Goal: Task Accomplishment & Management: Use online tool/utility

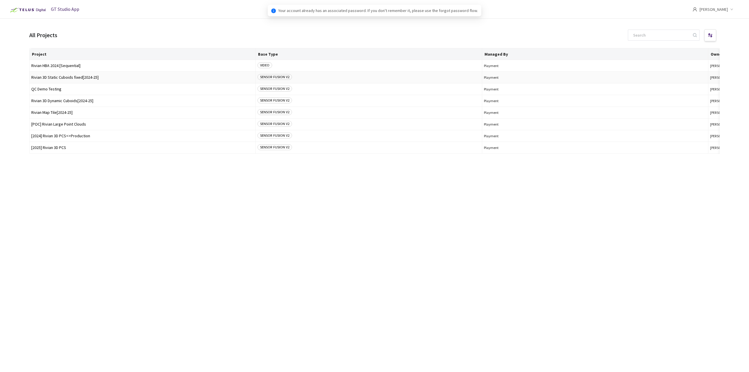
click at [80, 78] on span "Rivian 3D Static Cuboids fixed[2024-25]" at bounding box center [142, 77] width 222 height 4
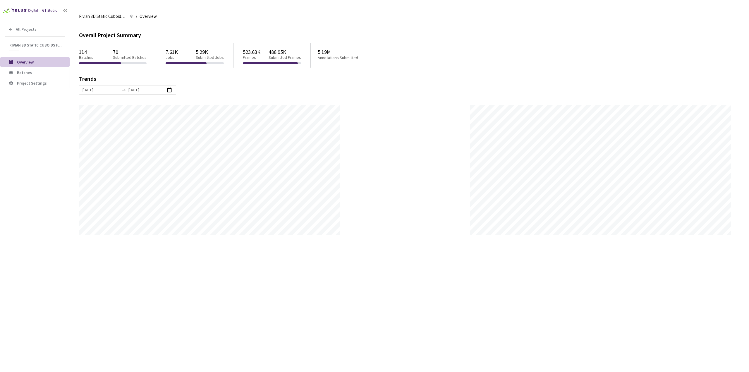
scroll to position [372, 749]
click at [40, 73] on span "Batches" at bounding box center [41, 72] width 48 height 5
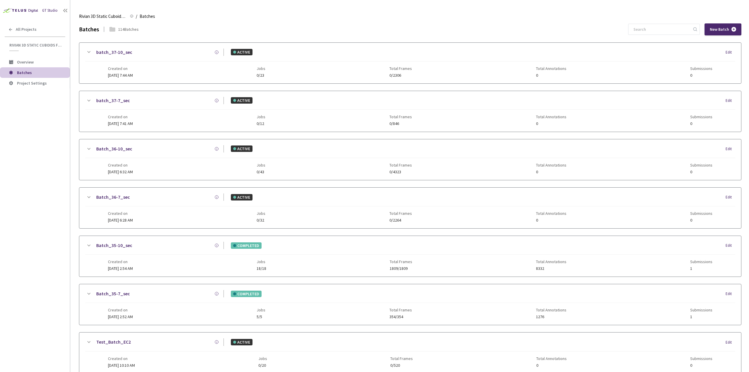
click at [0, 227] on div "GT Studio All Projects Rivian 3D Static Cuboids fixed[2024-25] Rivian 3D Static…" at bounding box center [35, 175] width 70 height 350
click at [142, 303] on div "Created on 30 Aug, 2025 at 2:52 AM Jobs 5/5 Total Frames 354/354 Total Annotati…" at bounding box center [410, 311] width 604 height 16
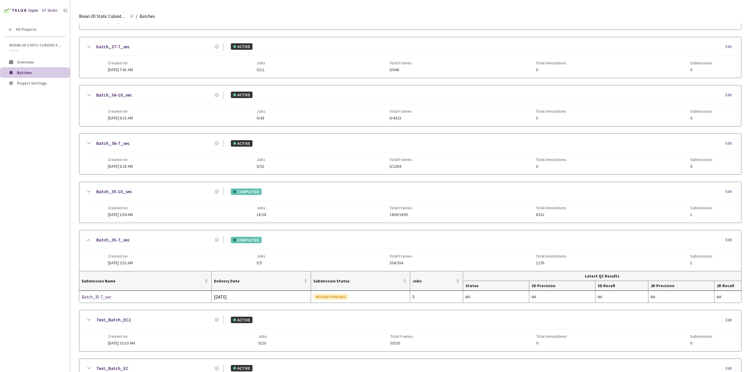
scroll to position [59, 0]
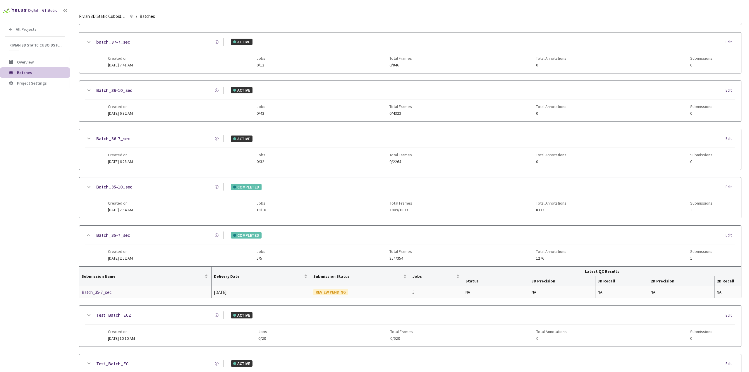
click at [108, 289] on div "Batch_35-7_sec" at bounding box center [113, 292] width 62 height 7
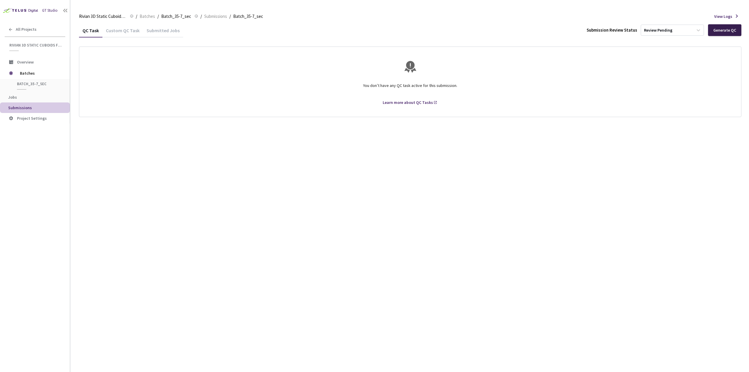
click at [722, 30] on div "Generate QC" at bounding box center [724, 30] width 23 height 5
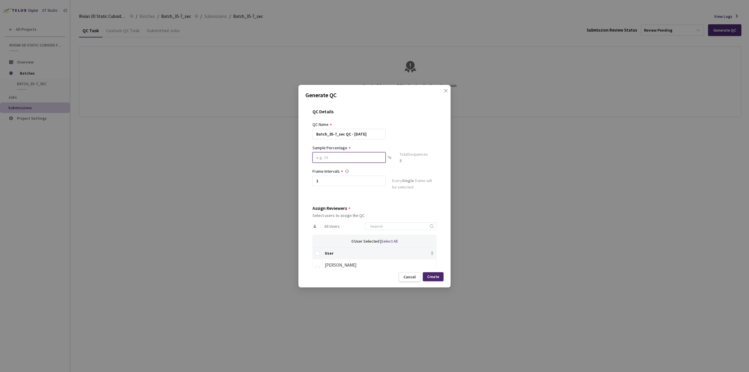
click at [355, 159] on input at bounding box center [348, 157] width 73 height 11
type input "80"
click at [386, 124] on div "QC Name" at bounding box center [374, 124] width 124 height 6
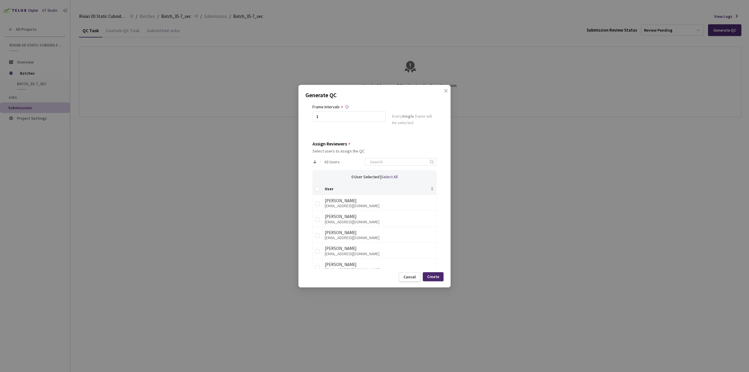
scroll to position [59, 0]
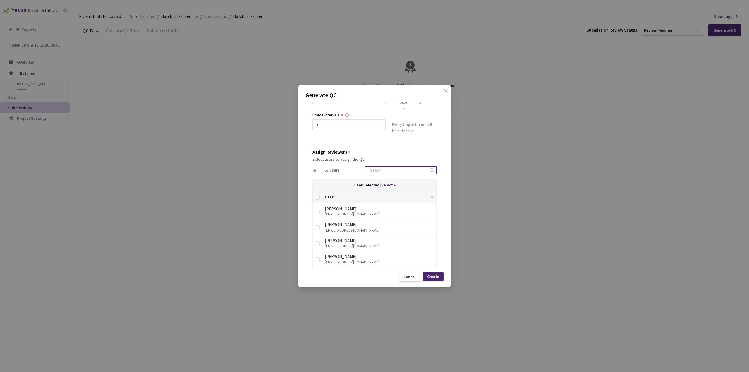
click at [372, 172] on input at bounding box center [398, 169] width 62 height 7
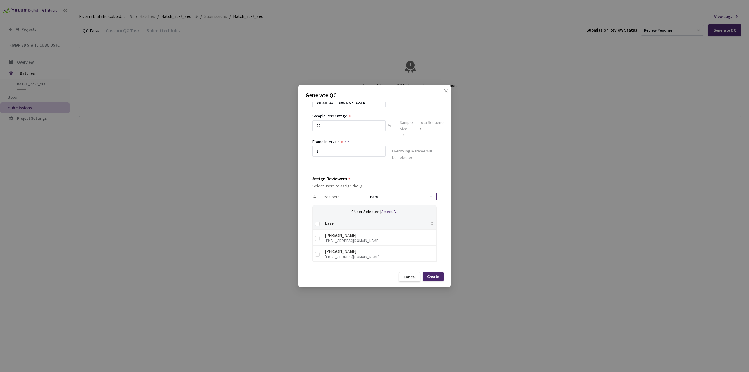
scroll to position [31, 0]
type input "nemanja"
click at [315, 255] on input "checkbox" at bounding box center [317, 254] width 5 height 5
checkbox input "true"
click at [401, 194] on input "nemanja" at bounding box center [398, 197] width 62 height 7
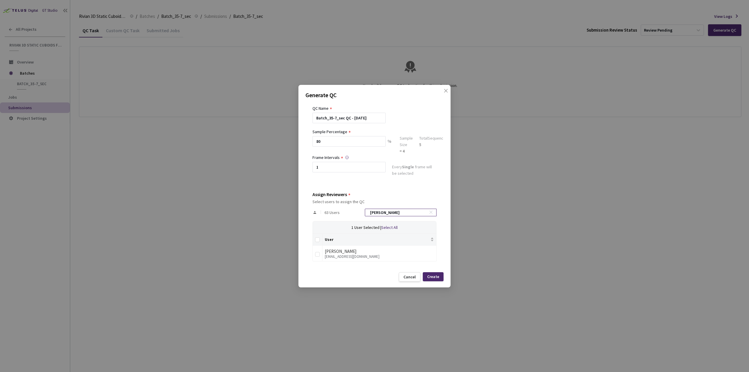
scroll to position [15, 0]
type input "marko"
click at [320, 252] on td at bounding box center [318, 254] width 10 height 16
click at [317, 257] on label at bounding box center [317, 254] width 5 height 8
click at [317, 257] on input "checkbox" at bounding box center [317, 255] width 5 height 5
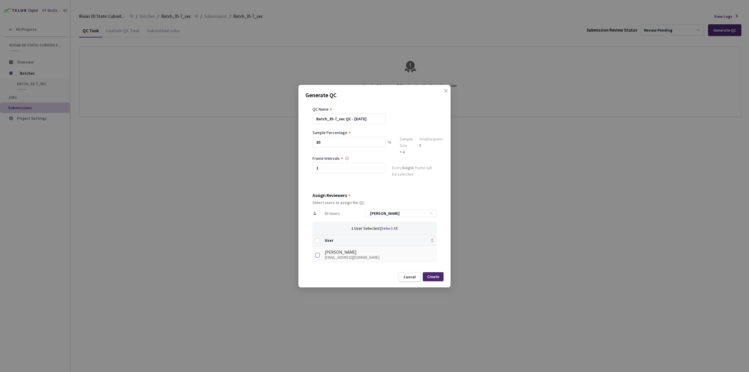
checkbox input "true"
click at [393, 212] on input "marko" at bounding box center [398, 213] width 62 height 7
type input "a"
checkbox input "false"
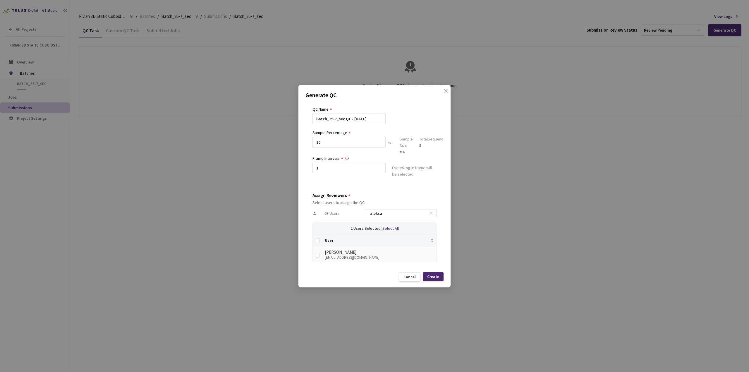
type input "aleksa"
click at [313, 253] on td at bounding box center [318, 254] width 10 height 16
drag, startPoint x: 317, startPoint y: 255, endPoint x: 327, endPoint y: 258, distance: 10.8
click at [317, 255] on input "checkbox" at bounding box center [317, 255] width 5 height 5
checkbox input "true"
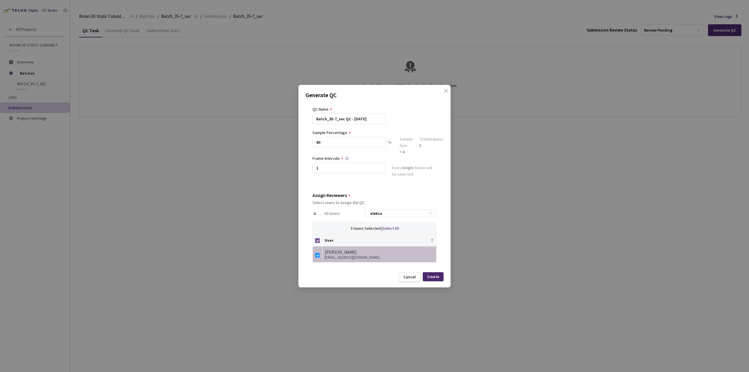
click at [318, 241] on input "Select all" at bounding box center [317, 240] width 5 height 5
checkbox input "false"
click at [312, 254] on div "QC Details QC Name Batch_35-7_sec QC - 12 Sep, 2025 Sample Percentage 80 % Samp…" at bounding box center [374, 185] width 138 height 167
click at [320, 255] on td at bounding box center [318, 254] width 10 height 16
click at [317, 255] on input "checkbox" at bounding box center [317, 255] width 5 height 5
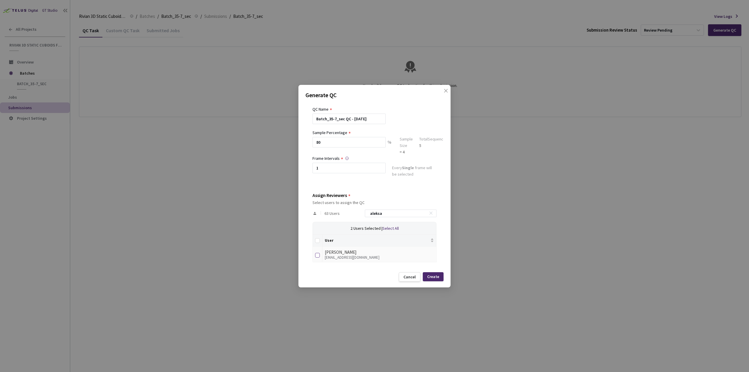
checkbox input "true"
click at [435, 278] on div "Create" at bounding box center [433, 276] width 12 height 5
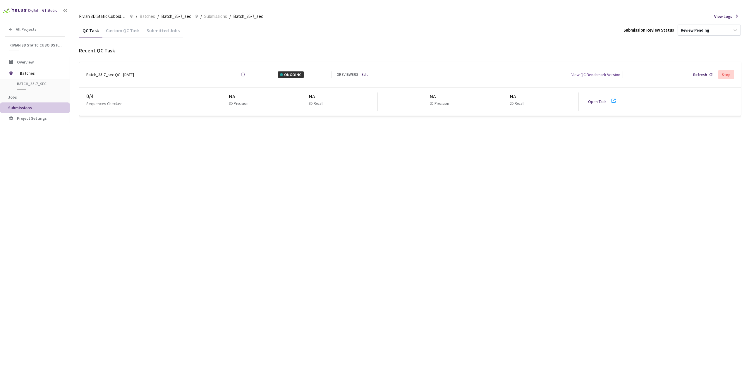
click at [592, 99] on link "Open Task" at bounding box center [597, 101] width 18 height 5
click at [244, 73] on icon at bounding box center [243, 74] width 4 height 4
drag, startPoint x: 256, startPoint y: 146, endPoint x: 243, endPoint y: 66, distance: 80.6
click at [255, 145] on div "QC Task Custom QC Task Submitted Jobs Submission Review Status Review Pending R…" at bounding box center [410, 197] width 662 height 348
click at [244, 73] on circle at bounding box center [242, 74] width 3 height 3
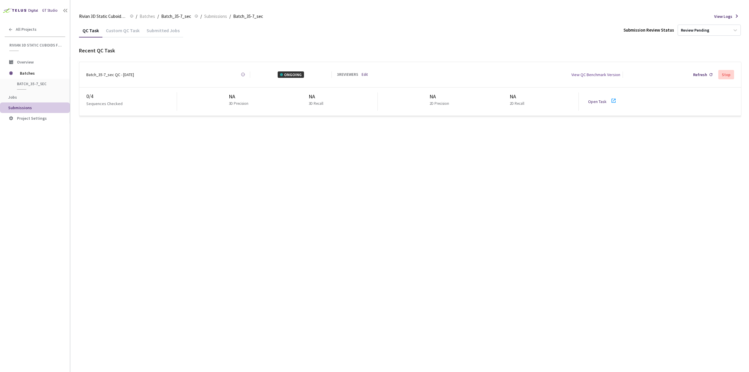
click at [727, 15] on span "View Logs" at bounding box center [723, 16] width 18 height 6
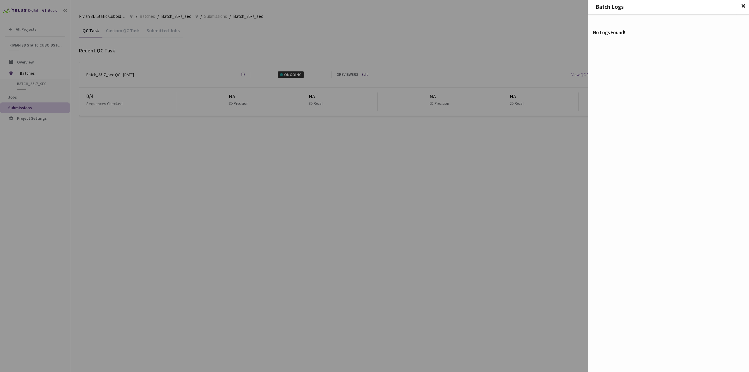
click at [408, 209] on div "Batch Logs ✕ No Logs Found!" at bounding box center [374, 186] width 749 height 372
click at [488, 205] on div "Batch Logs ✕ No Logs Found!" at bounding box center [374, 186] width 749 height 372
click at [743, 7] on span "✕" at bounding box center [743, 6] width 5 height 6
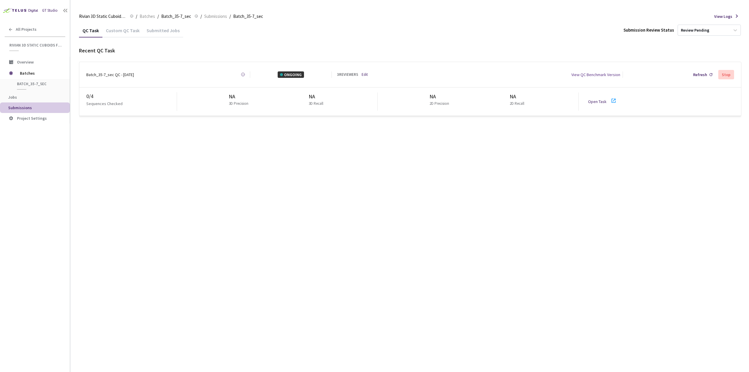
click at [121, 32] on div "Custom QC Task" at bounding box center [122, 33] width 41 height 10
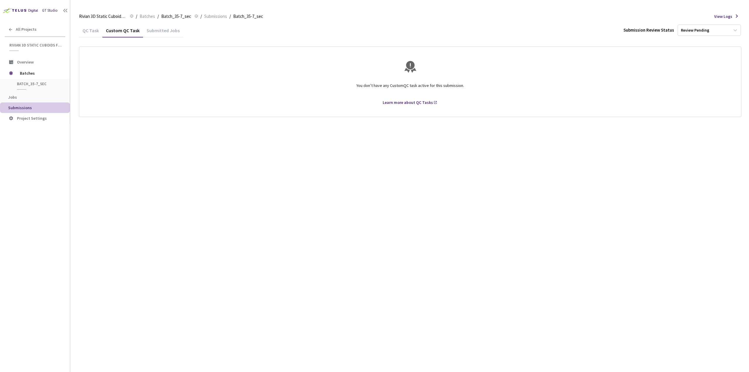
click at [76, 33] on main "Rivian 3D Static Cuboids fixed[2024-25] Rivian 3D Static Cuboids fixed[2024-25]…" at bounding box center [409, 186] width 679 height 372
click at [96, 32] on div "QC Task" at bounding box center [90, 33] width 23 height 10
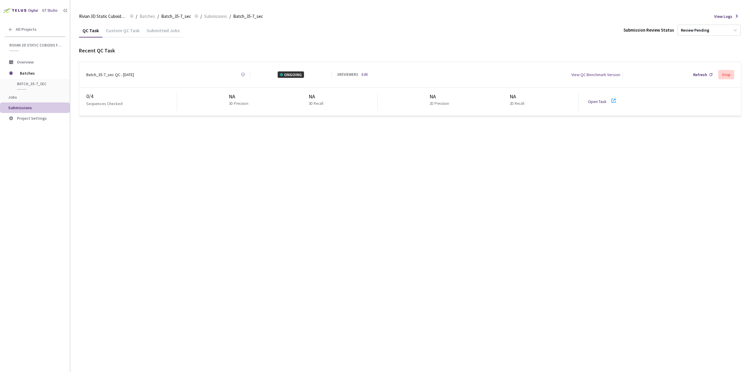
click at [599, 75] on div "View QC Benchmark Version" at bounding box center [595, 74] width 49 height 6
click at [364, 74] on link "Edit" at bounding box center [365, 75] width 6 height 6
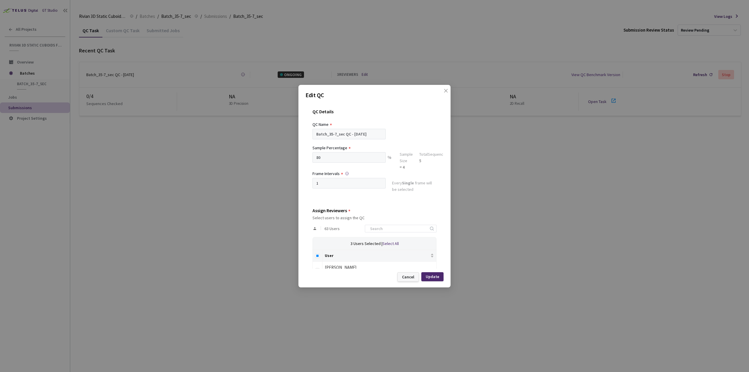
click at [410, 278] on div "Cancel" at bounding box center [408, 276] width 12 height 5
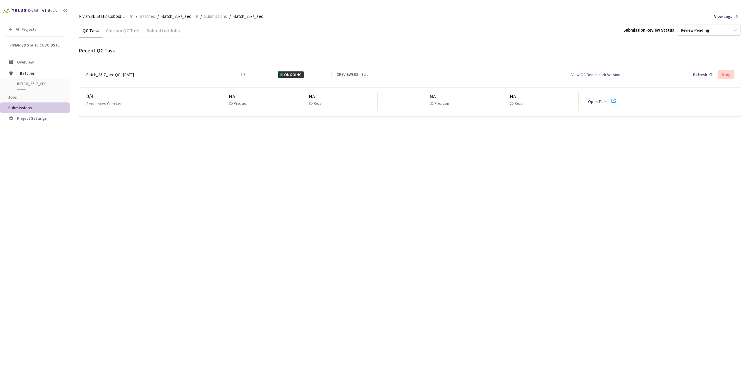
click at [338, 168] on div "QC Task Custom QC Task Submitted Jobs Submission Review Status Review Pending R…" at bounding box center [410, 197] width 662 height 348
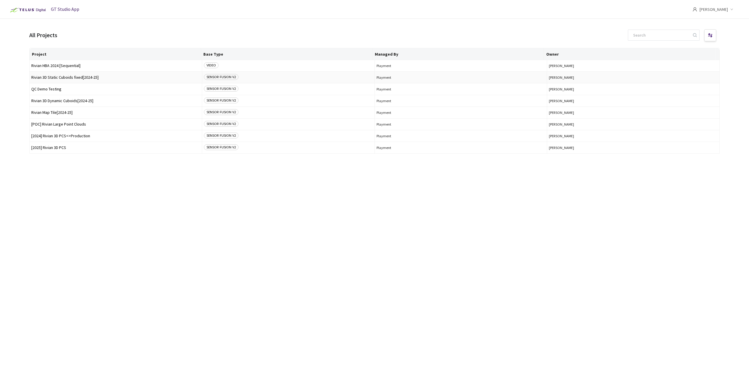
click at [123, 79] on span "Rivian 3D Static Cuboids fixed[2024-25]" at bounding box center [115, 77] width 169 height 4
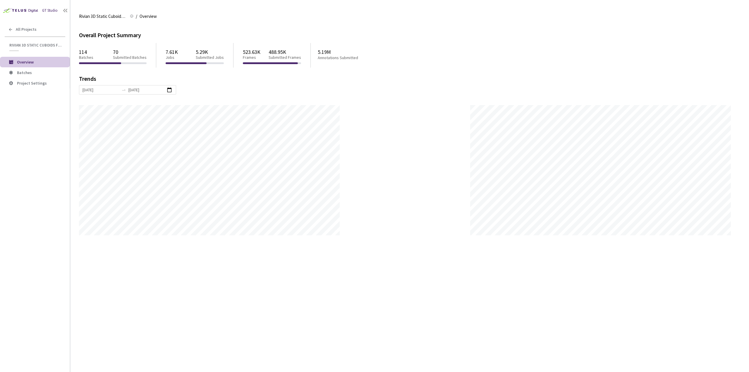
scroll to position [372, 749]
click at [46, 74] on span "Batches" at bounding box center [41, 72] width 48 height 5
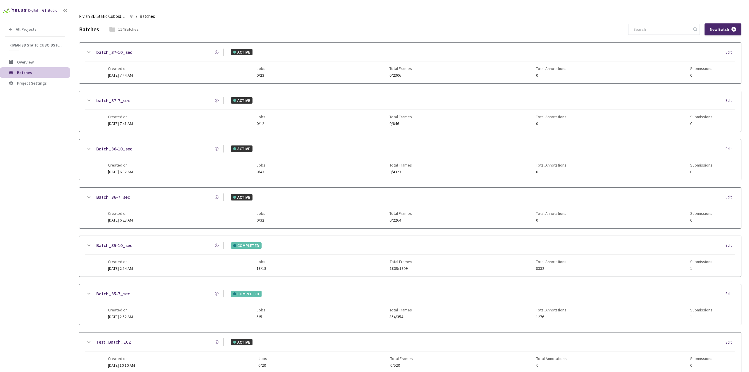
click at [124, 294] on link "Batch_35-7_sec" at bounding box center [113, 293] width 34 height 7
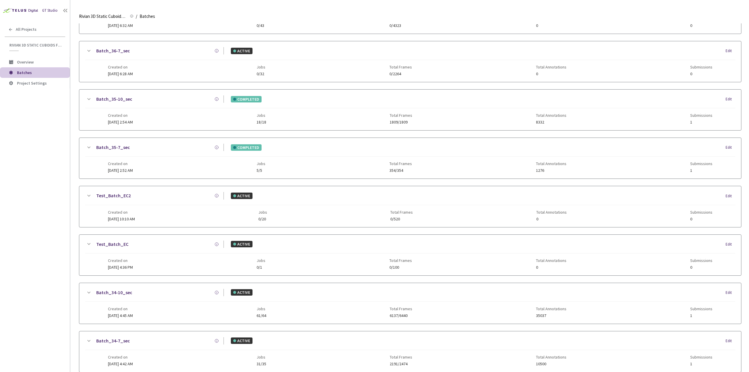
scroll to position [119, 0]
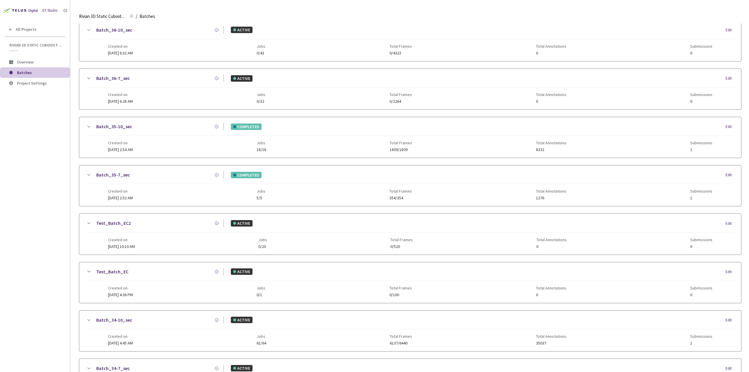
click at [163, 173] on div "Batch_35-7_sec" at bounding box center [158, 174] width 132 height 7
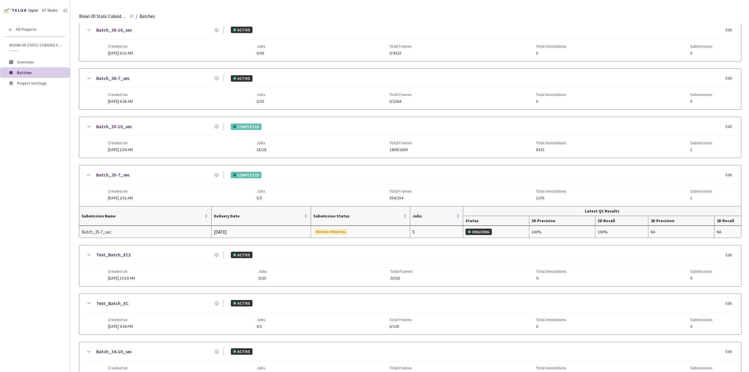
click at [98, 230] on div "Batch_35-7_sec" at bounding box center [113, 231] width 62 height 7
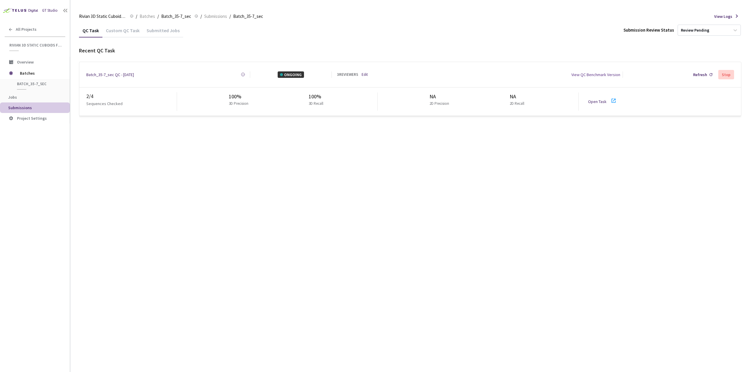
click at [592, 99] on link "Open Task" at bounding box center [597, 101] width 18 height 5
